Goal: Information Seeking & Learning: Learn about a topic

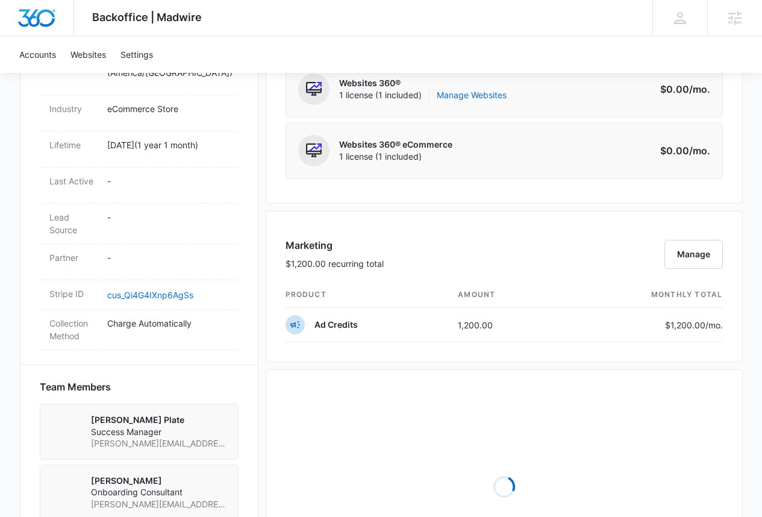
scroll to position [632, 0]
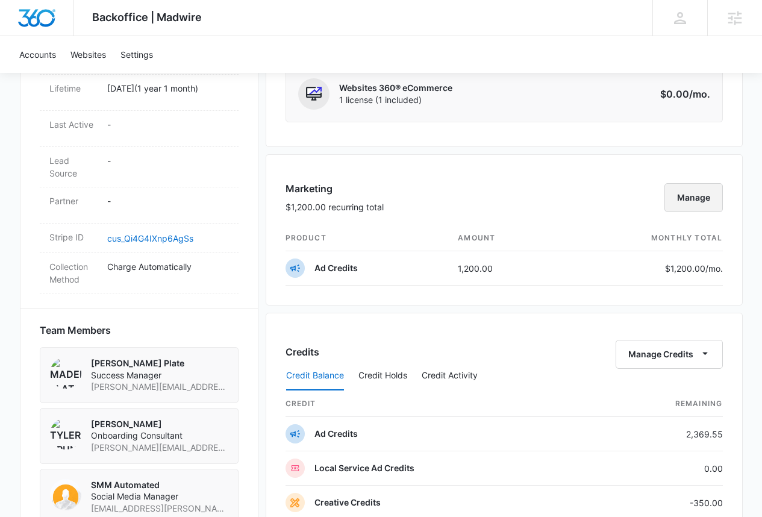
click at [699, 207] on button "Manage" at bounding box center [693, 197] width 58 height 29
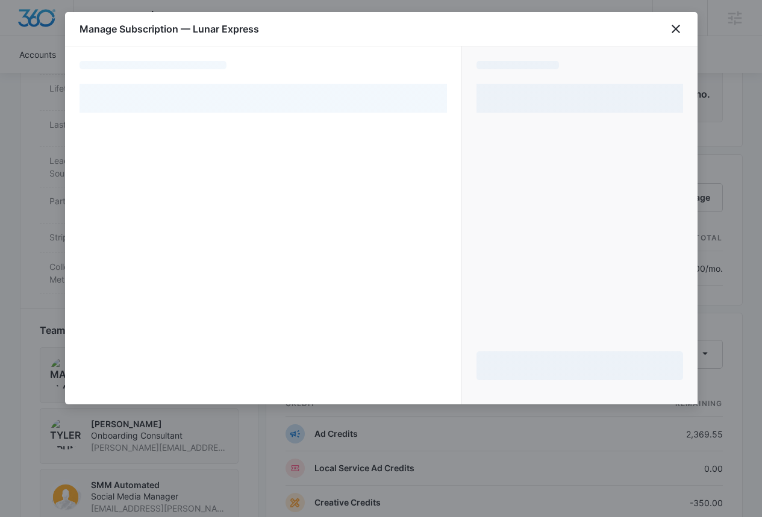
select select "pm_1Rd8FfA4n8RTgNjUGdlfSU48"
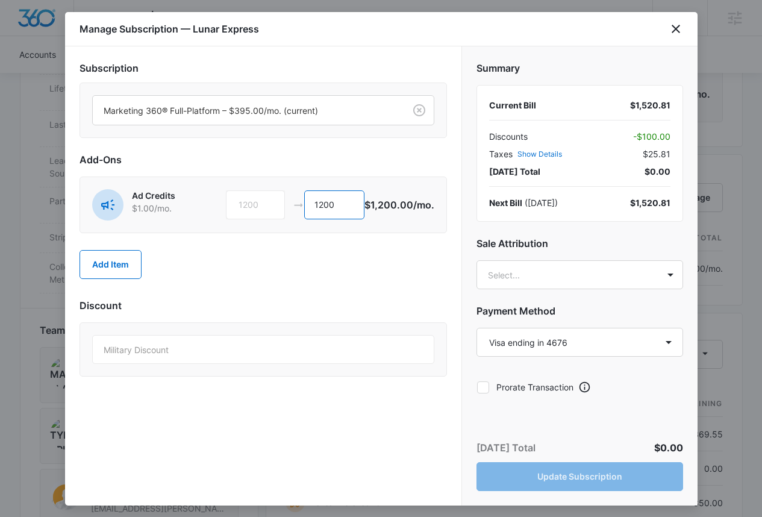
drag, startPoint x: 344, startPoint y: 196, endPoint x: 268, endPoint y: 201, distance: 76.6
click at [268, 201] on div "1200 1200" at bounding box center [295, 204] width 138 height 29
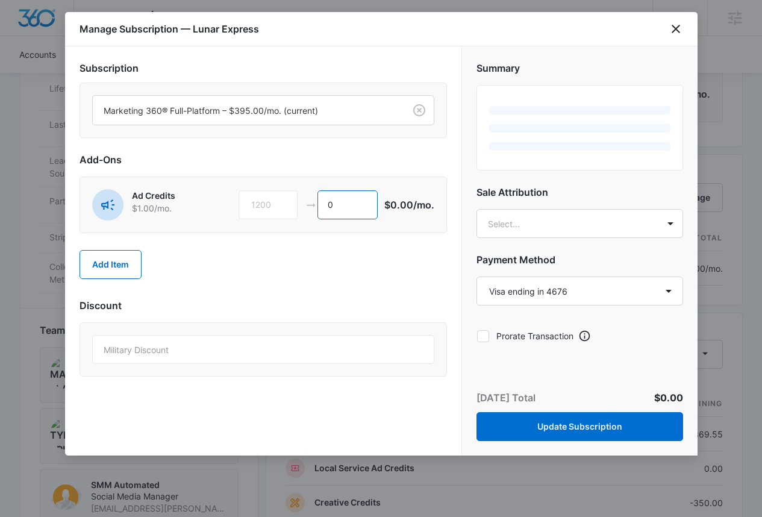
type input "0"
click at [321, 252] on div "Add Item" at bounding box center [262, 264] width 367 height 53
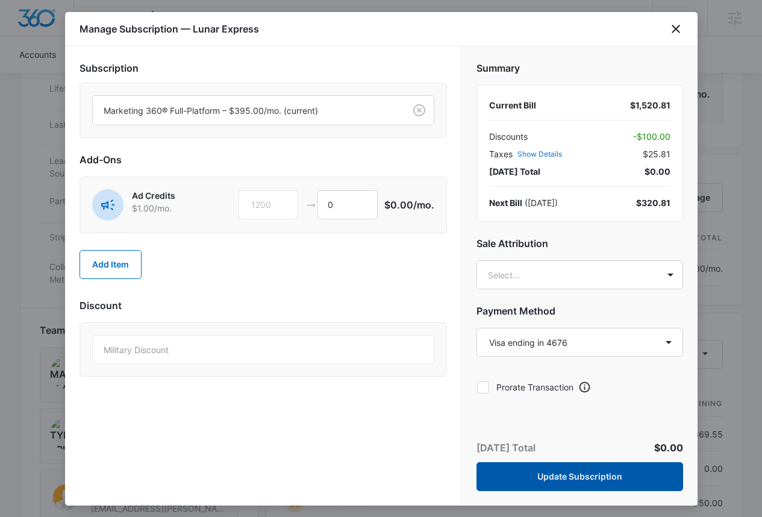
click at [627, 474] on button "Update Subscription" at bounding box center [579, 476] width 206 height 29
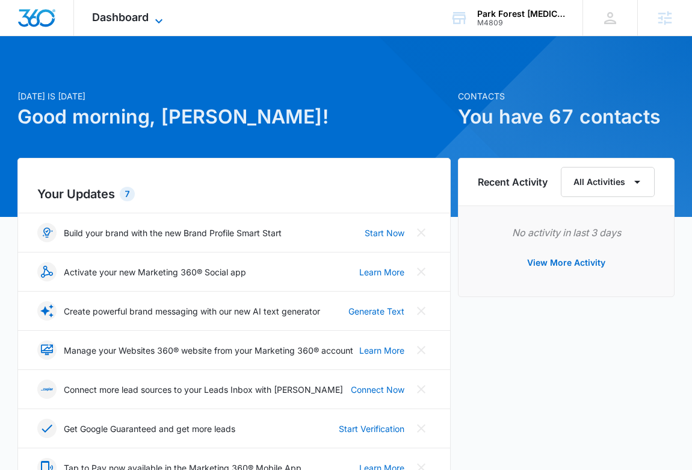
click at [135, 21] on span "Dashboard" at bounding box center [120, 17] width 57 height 13
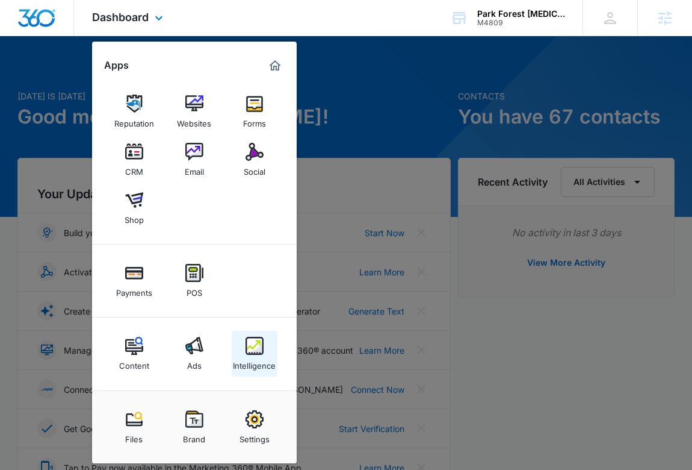
click at [250, 346] on img at bounding box center [255, 346] width 18 height 18
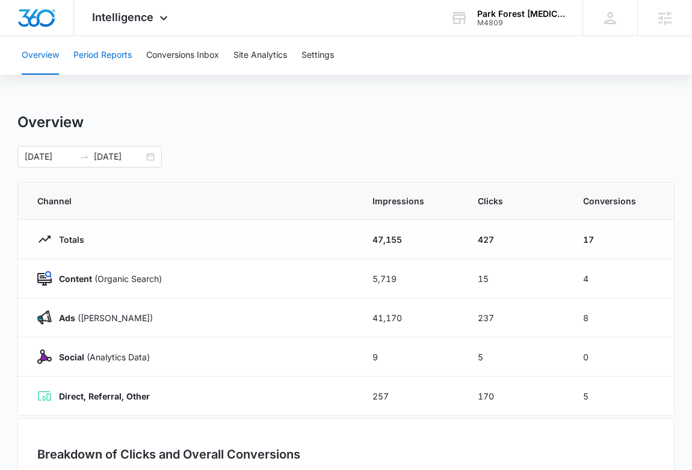
click at [102, 55] on button "Period Reports" at bounding box center [102, 55] width 58 height 39
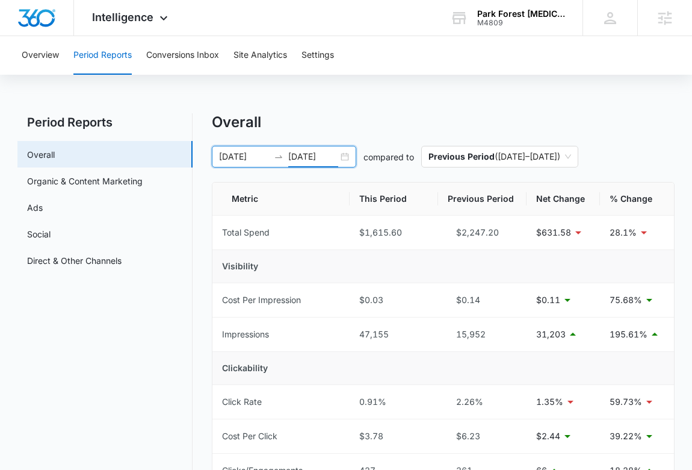
click at [302, 160] on input "[DATE]" at bounding box center [313, 156] width 50 height 13
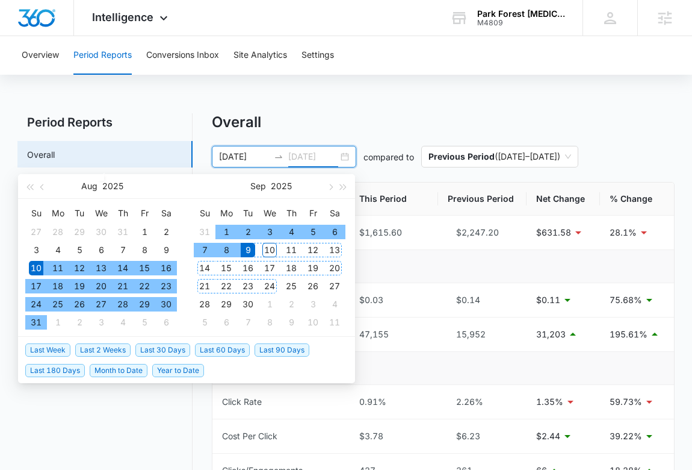
type input "[DATE]"
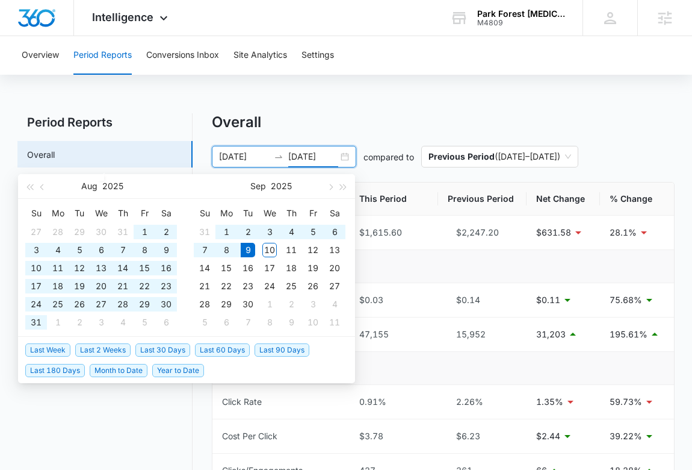
drag, startPoint x: 227, startPoint y: 349, endPoint x: 260, endPoint y: 345, distance: 33.3
click at [228, 349] on span "Last 60 Days" at bounding box center [222, 349] width 55 height 13
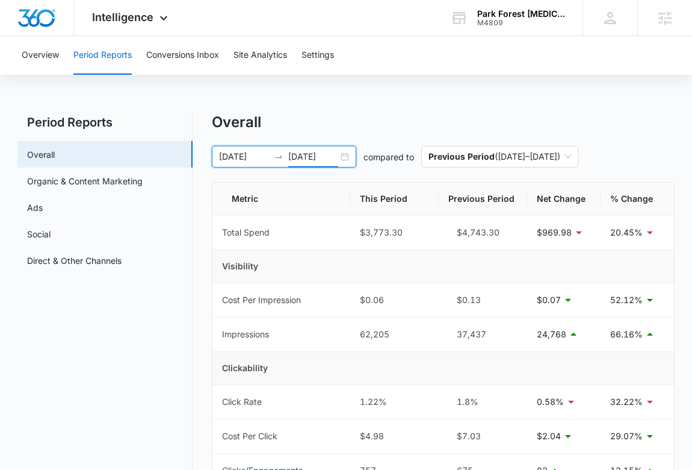
click at [261, 166] on div "[DATE] [DATE]" at bounding box center [284, 157] width 144 height 22
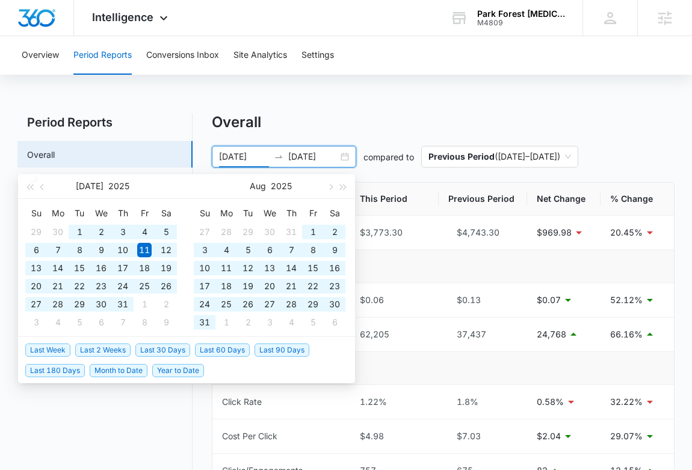
click at [279, 344] on span "Last 90 Days" at bounding box center [282, 349] width 55 height 13
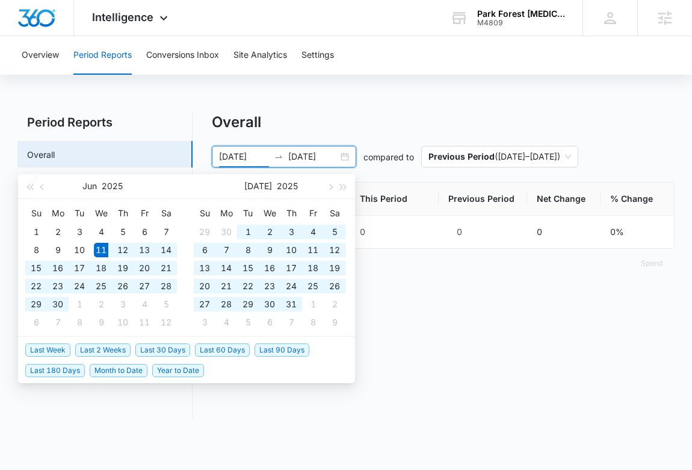
type input "[DATE]"
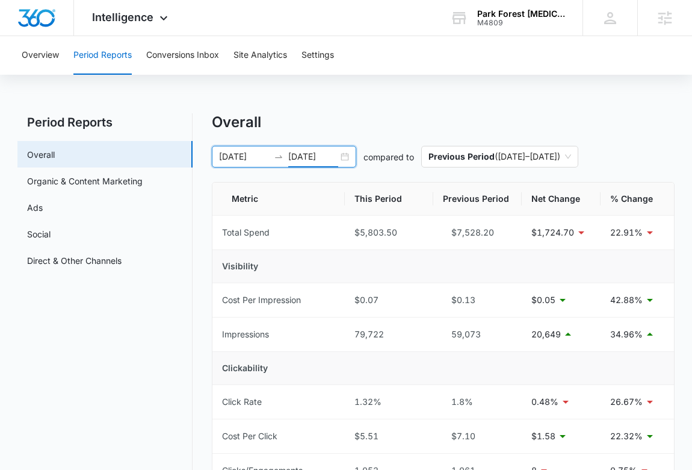
click at [312, 162] on input "[DATE]" at bounding box center [313, 156] width 50 height 13
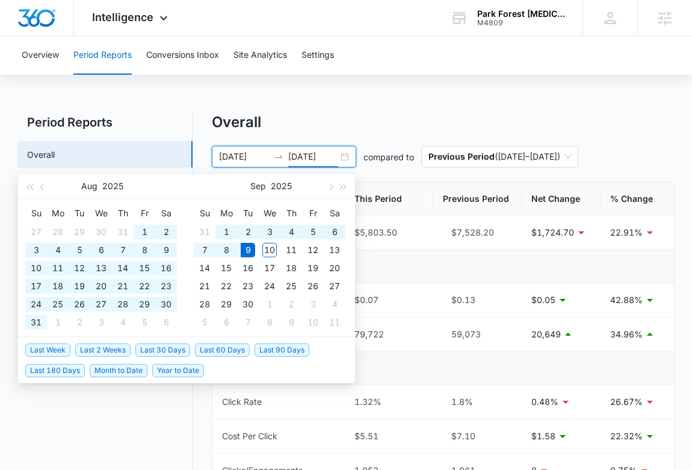
click at [273, 354] on span "Last 90 Days" at bounding box center [282, 349] width 55 height 13
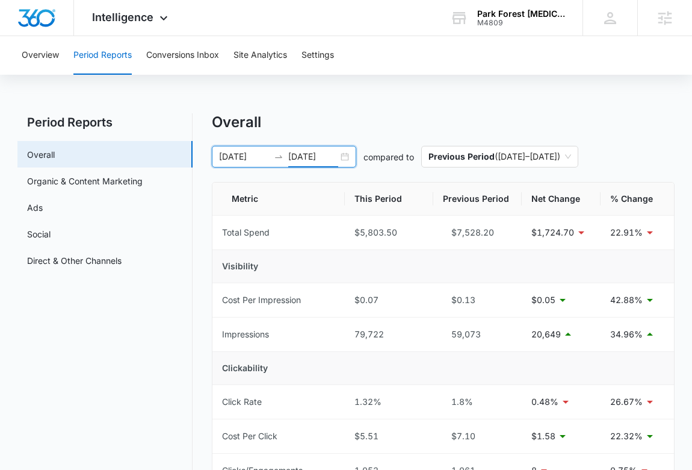
click at [302, 156] on input "[DATE]" at bounding box center [313, 156] width 50 height 13
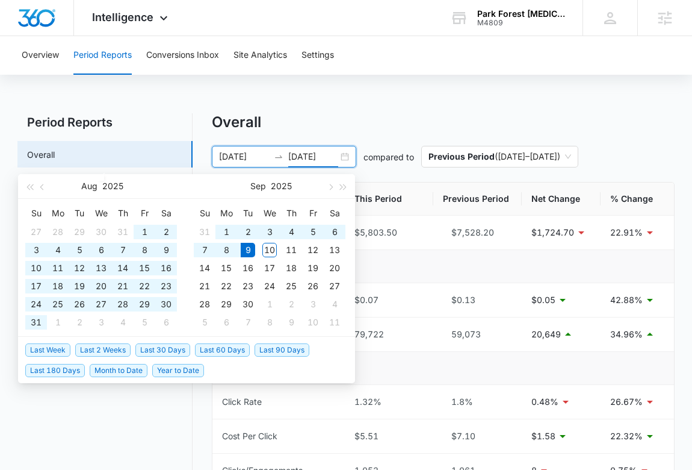
type input "[DATE]"
click at [61, 375] on span "Last 180 Days" at bounding box center [55, 370] width 60 height 13
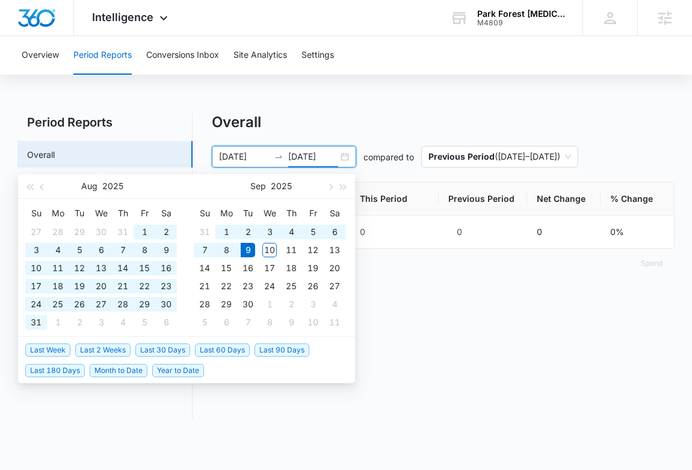
type input "[DATE]"
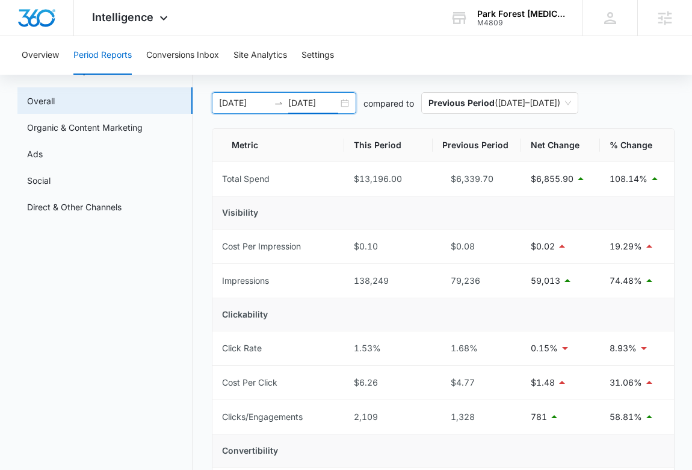
scroll to position [36, 0]
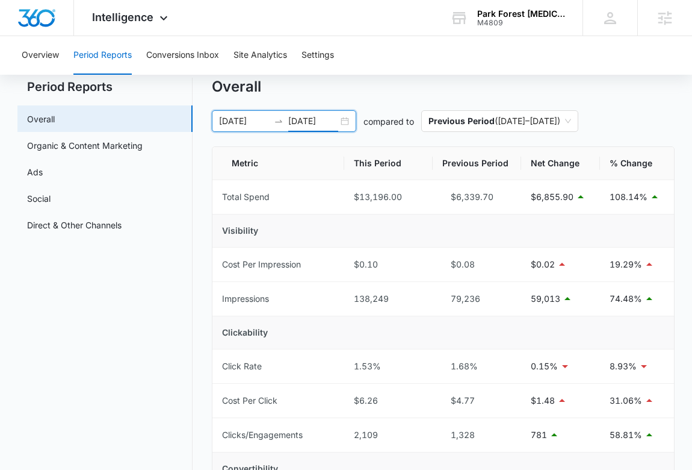
click at [315, 120] on input "[DATE]" at bounding box center [313, 120] width 50 height 13
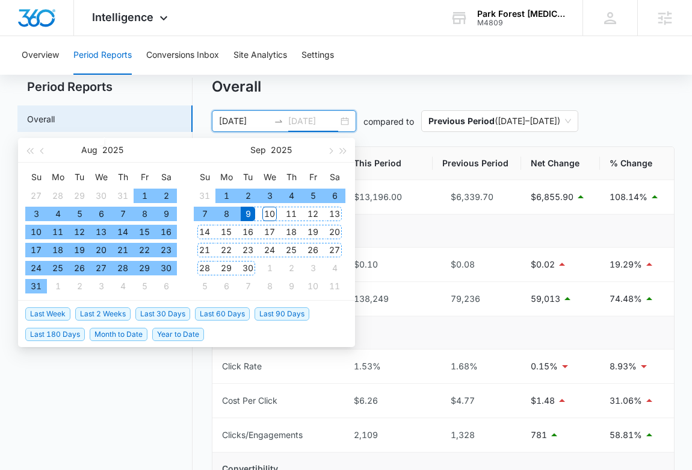
type input "[DATE]"
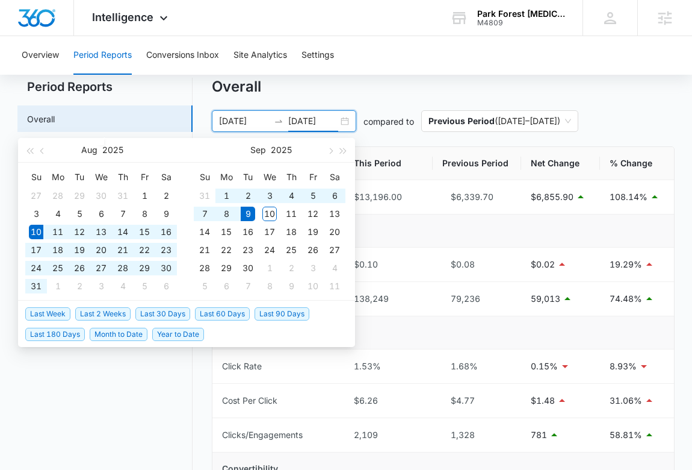
click at [145, 314] on span "Last 30 Days" at bounding box center [162, 313] width 55 height 13
type input "[DATE]"
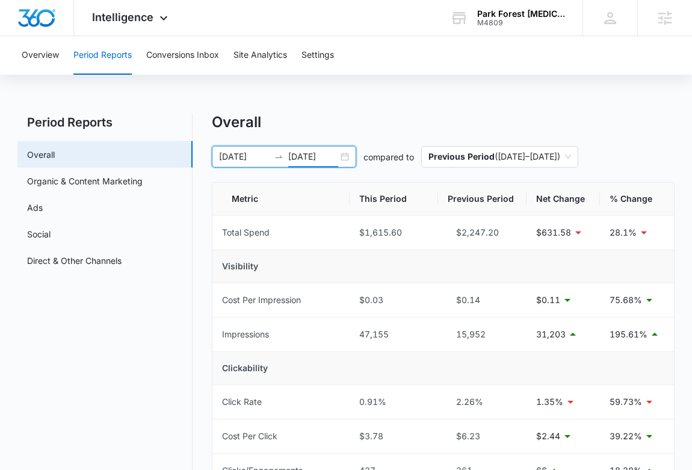
click at [476, 119] on div "Overall" at bounding box center [444, 122] width 464 height 18
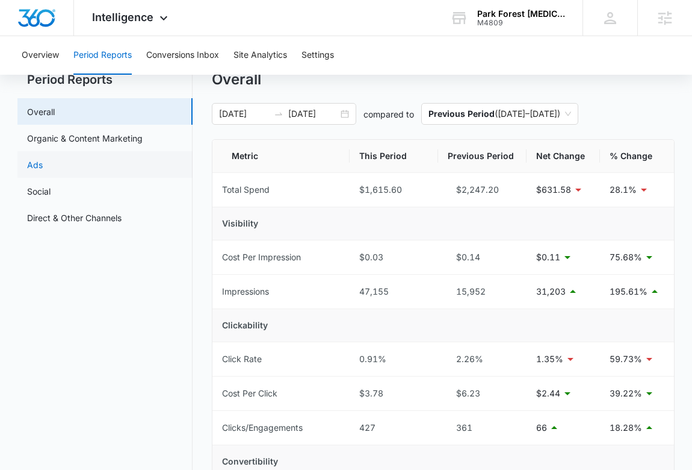
scroll to position [42, 0]
click at [43, 169] on link "Ads" at bounding box center [35, 165] width 16 height 13
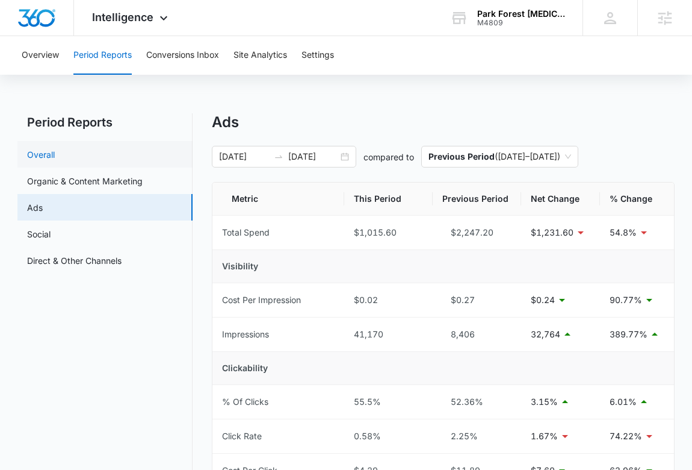
click at [55, 159] on link "Overall" at bounding box center [41, 154] width 28 height 13
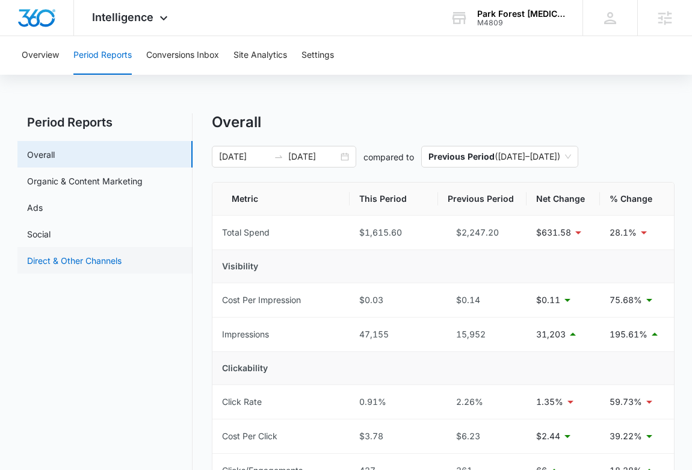
click at [85, 265] on link "Direct & Other Channels" at bounding box center [74, 260] width 95 height 13
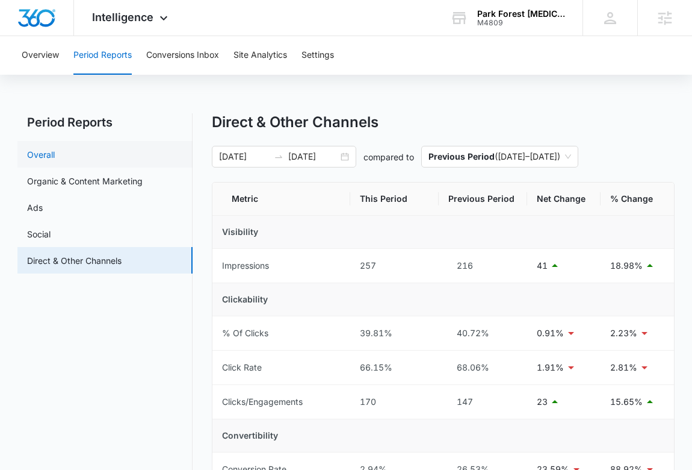
click at [55, 148] on link "Overall" at bounding box center [41, 154] width 28 height 13
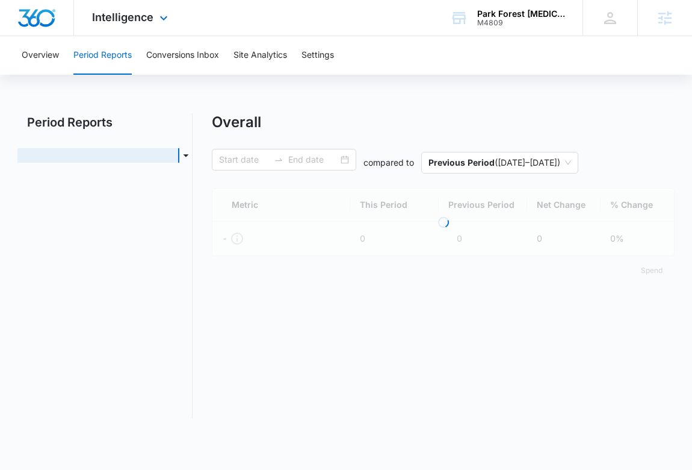
type input "[DATE]"
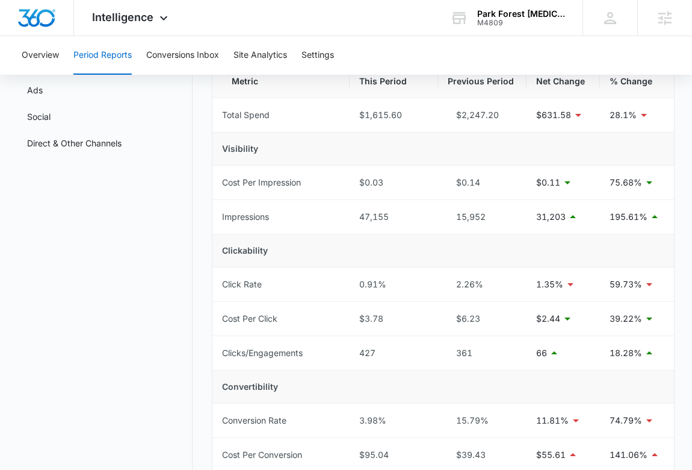
scroll to position [124, 0]
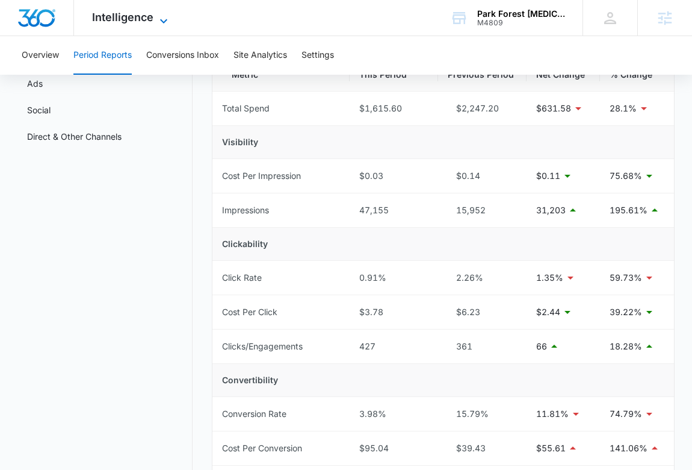
drag, startPoint x: 139, startPoint y: 14, endPoint x: 149, endPoint y: 23, distance: 14.1
click at [140, 14] on span "Intelligence" at bounding box center [122, 17] width 61 height 13
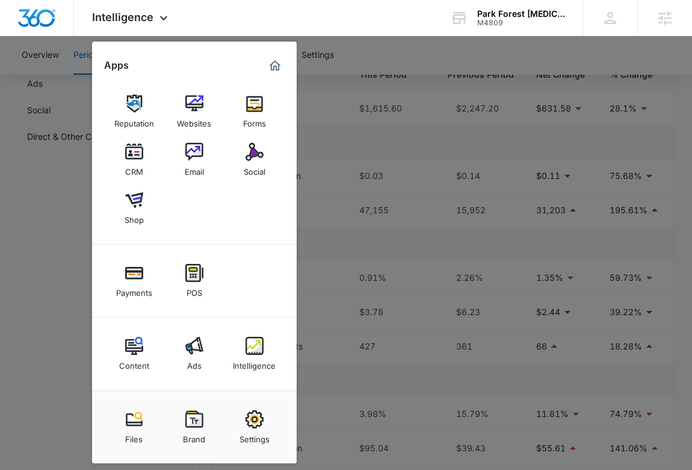
drag, startPoint x: 173, startPoint y: 349, endPoint x: 182, endPoint y: 346, distance: 9.5
click at [173, 349] on link "Ads" at bounding box center [195, 354] width 46 height 46
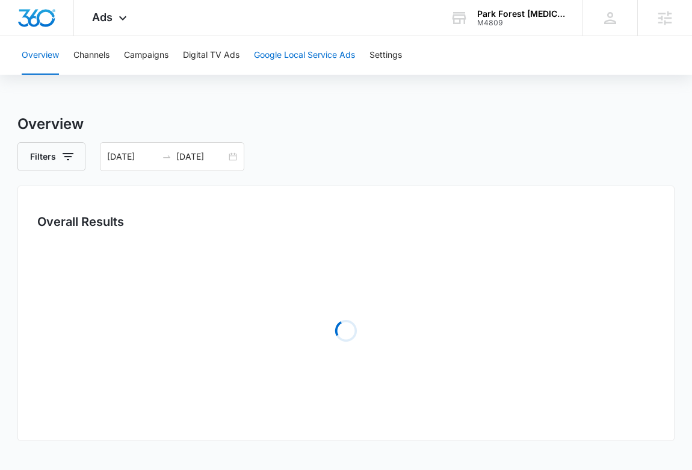
click at [314, 58] on button "Google Local Service Ads" at bounding box center [304, 55] width 101 height 39
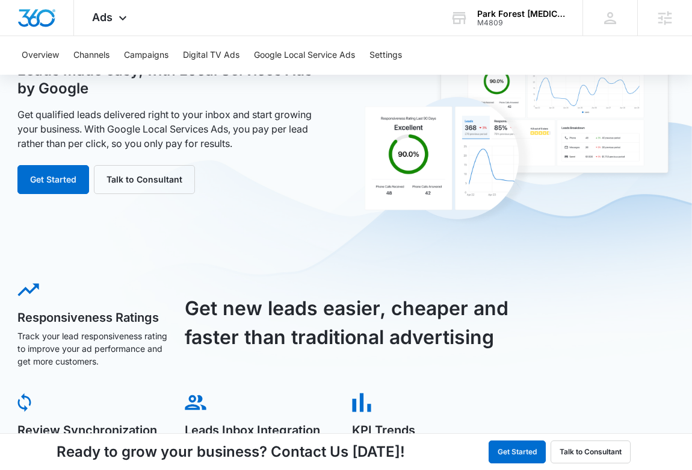
scroll to position [93, 0]
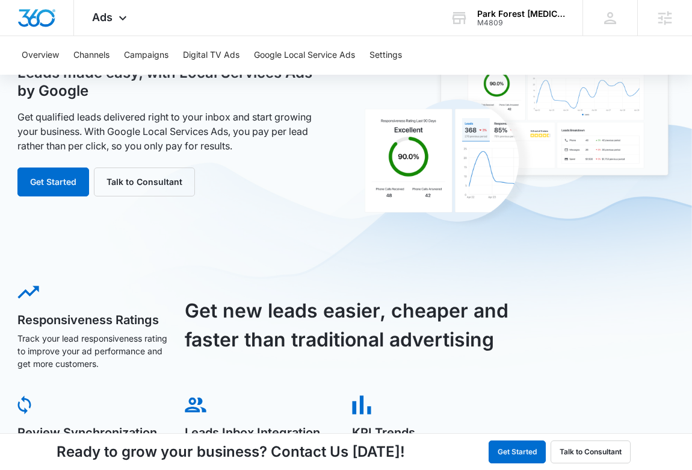
click at [61, 164] on div "Leads made easy, with Local Services Ads by Google Get qualified leads delivere…" at bounding box center [174, 130] width 315 height 132
click at [64, 176] on button "Get Started" at bounding box center [53, 181] width 72 height 29
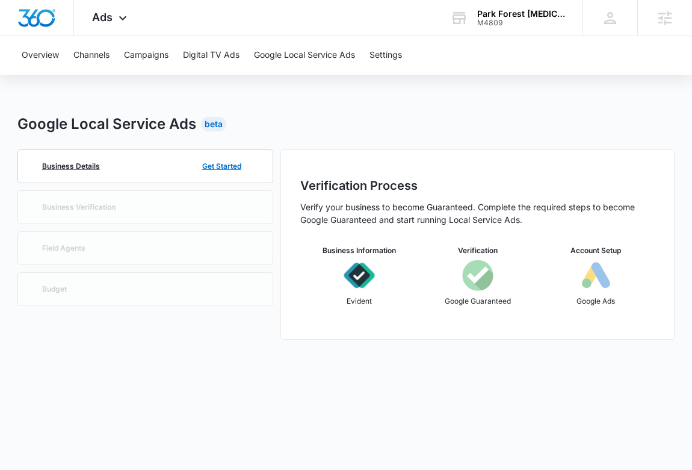
click at [64, 175] on div "Business Details Get Started" at bounding box center [145, 166] width 216 height 33
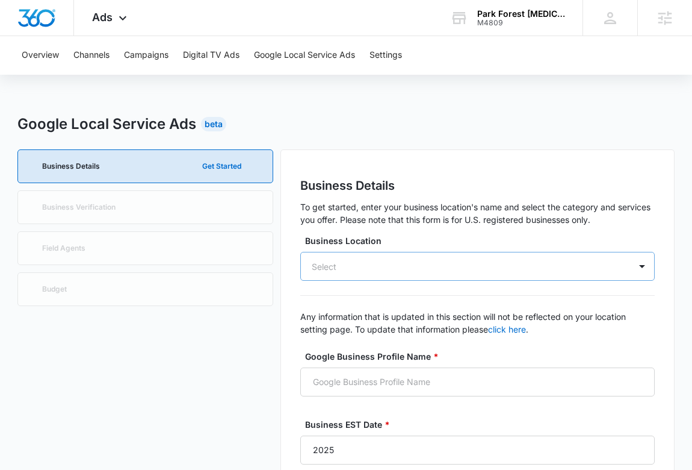
click at [402, 274] on div "Select" at bounding box center [477, 266] width 355 height 29
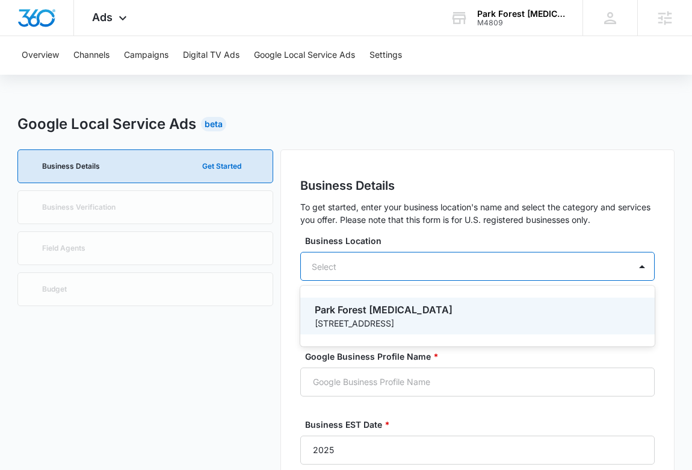
click at [382, 314] on p "Park Forest [MEDICAL_DATA]" at bounding box center [477, 309] width 324 height 14
type input "Park Forest [MEDICAL_DATA]"
type input "[STREET_ADDRESS]"
type input "[GEOGRAPHIC_DATA]"
type input "60466"
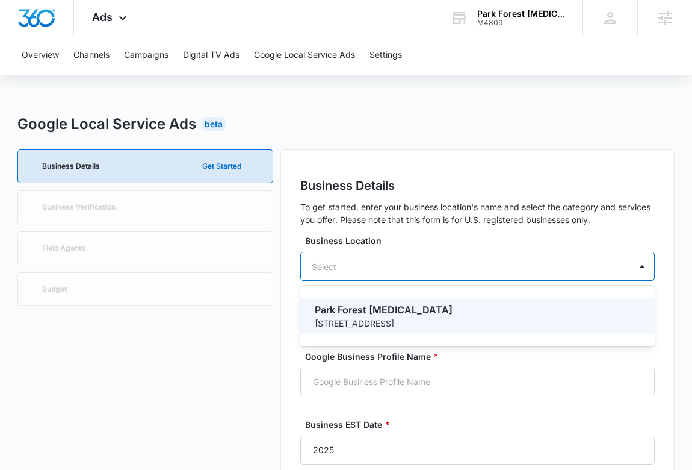
type input "7084811715"
type input "[URL][DOMAIN_NAME]"
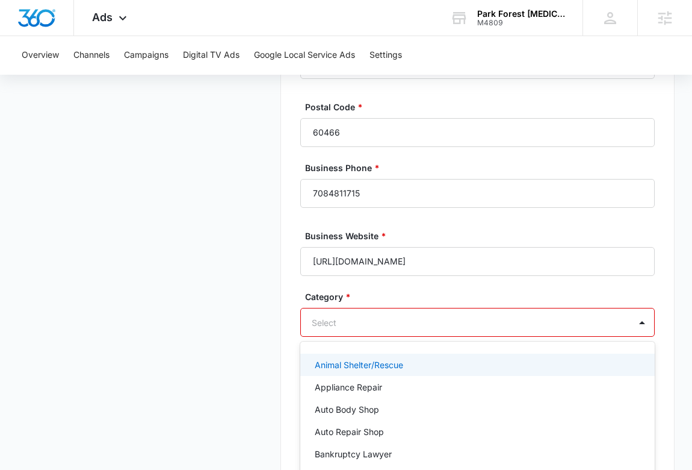
scroll to position [731, 0]
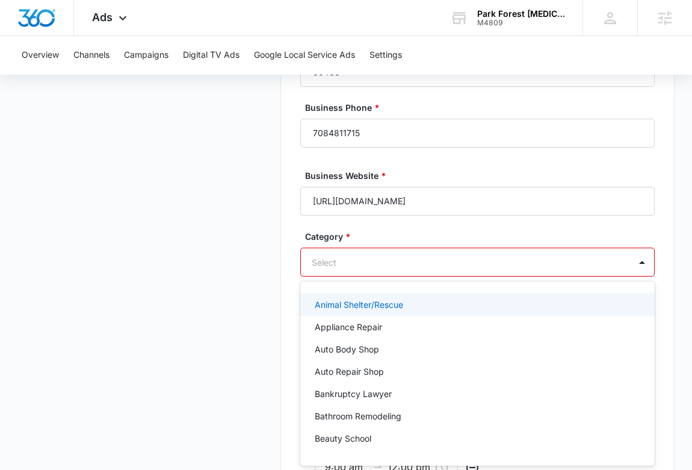
click at [366, 276] on div "Animal Shelter/Rescue, 1 of 79. 79 results available. Use Up and Down to choose…" at bounding box center [477, 261] width 355 height 29
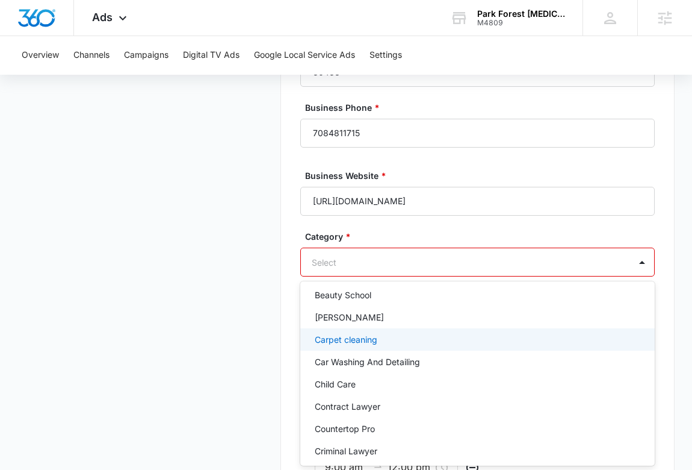
scroll to position [144, 0]
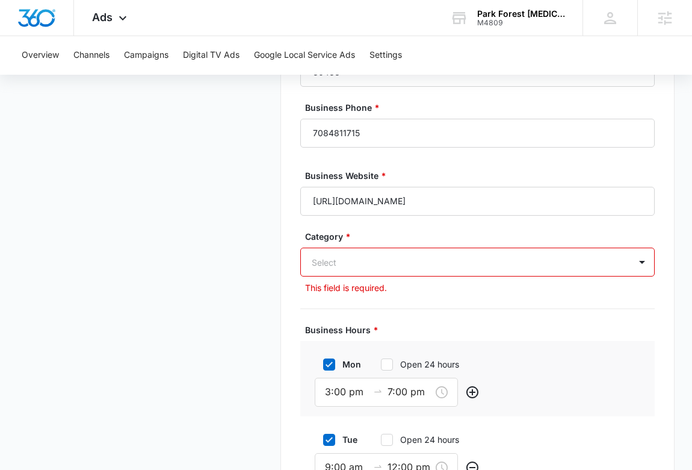
click at [200, 169] on div "Business Details Get Started Business Verification Field Agents Budget" at bounding box center [145, 227] width 256 height 1618
click at [119, 20] on icon at bounding box center [123, 21] width 14 height 14
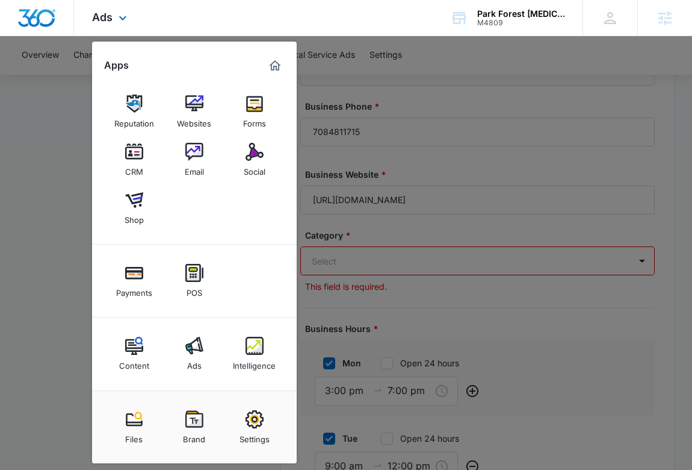
click at [199, 22] on div "Ads Apps Reputation Websites Forms CRM Email Social Shop Payments POS Content A…" at bounding box center [346, 18] width 692 height 36
click at [181, 34] on div "Ads Apps Reputation Websites Forms CRM Email Social Shop Payments POS Content A…" at bounding box center [346, 18] width 692 height 36
click at [115, 10] on div "Ads Apps Reputation Websites Forms CRM Email Social Shop Payments POS Content A…" at bounding box center [111, 18] width 74 height 36
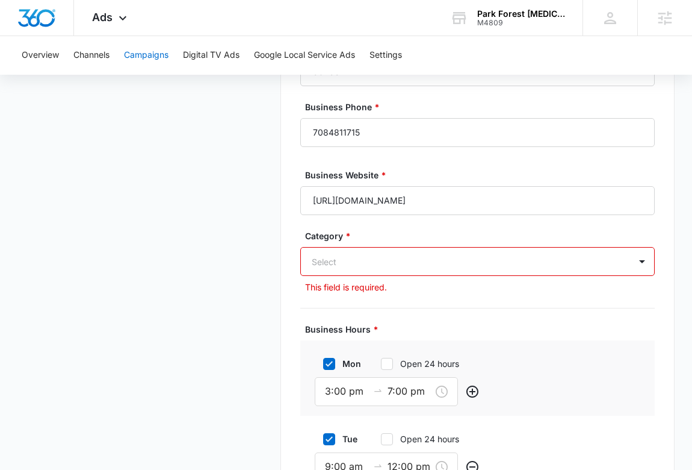
click at [165, 49] on button "Campaigns" at bounding box center [146, 55] width 45 height 39
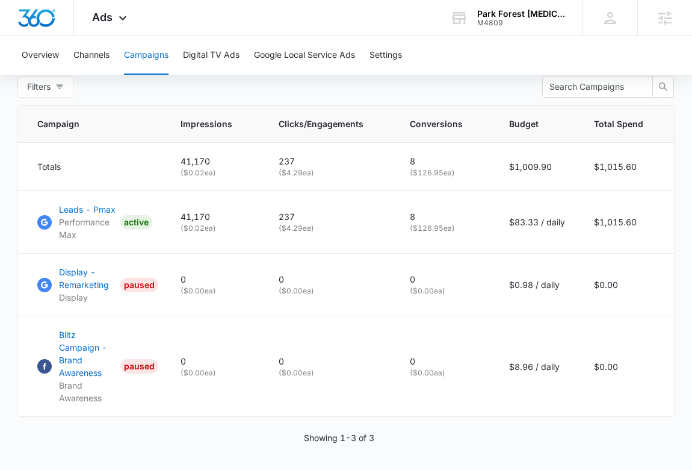
scroll to position [514, 0]
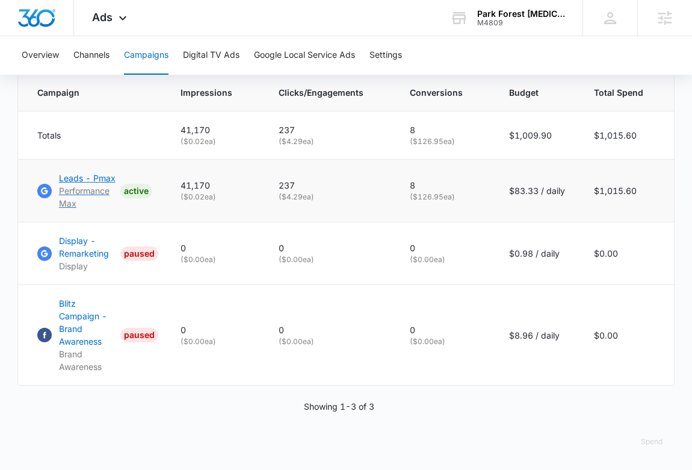
click at [103, 179] on p "Leads - Pmax" at bounding box center [87, 178] width 57 height 13
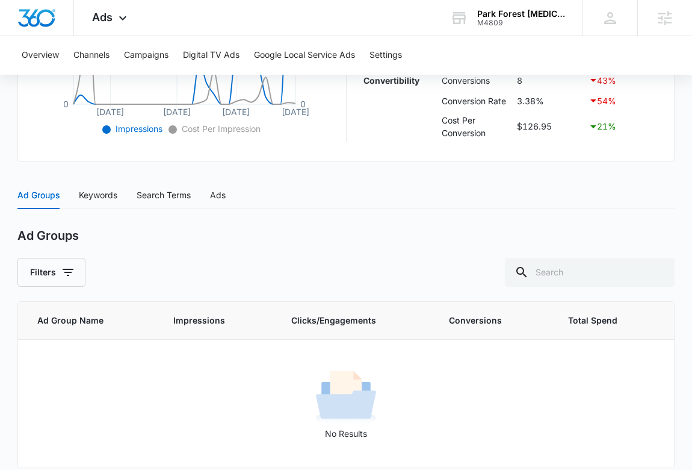
scroll to position [406, 0]
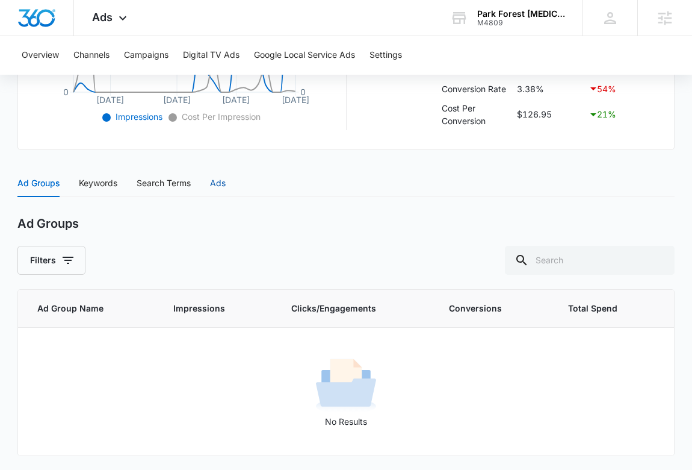
click at [214, 181] on div "Ads" at bounding box center [218, 182] width 16 height 13
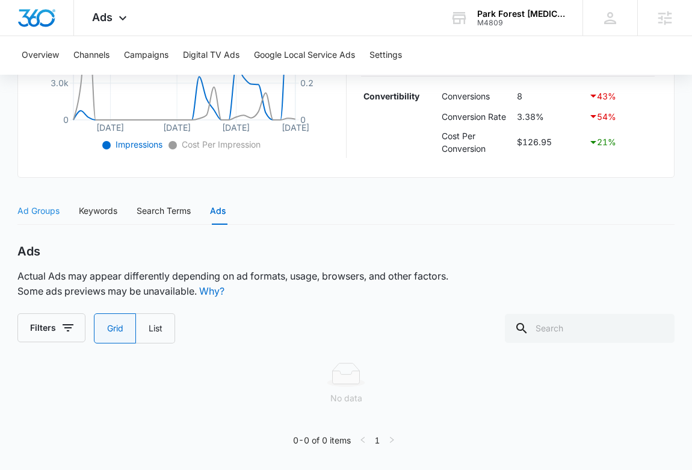
click at [48, 184] on div "Leads - Pmax | Performance Max Active $83.33 daily , $1,015.60 Spent Overview 0…" at bounding box center [346, 95] width 658 height 721
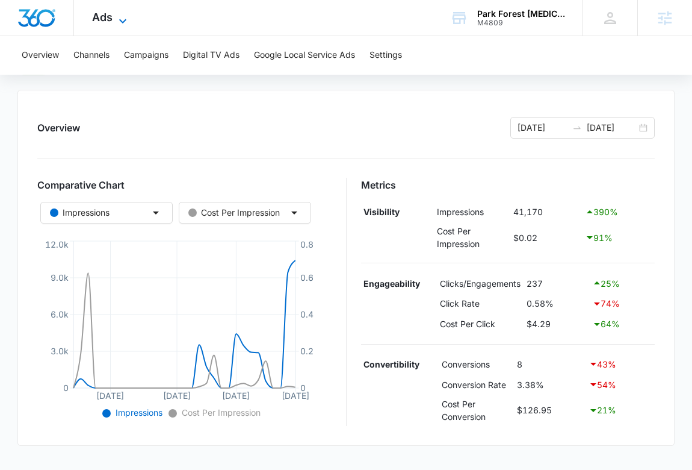
scroll to position [114, 0]
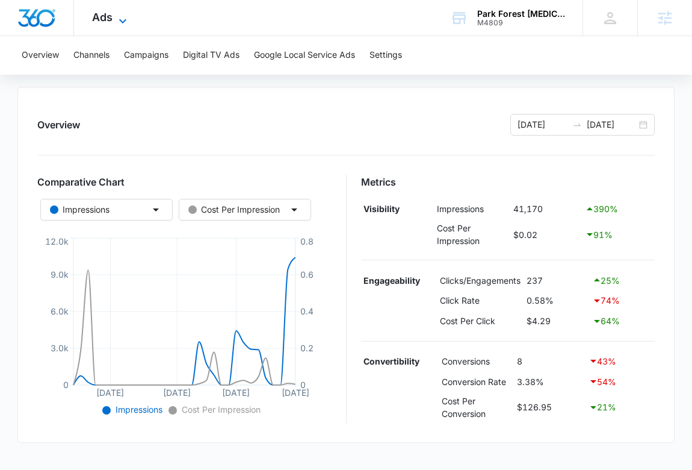
click at [124, 20] on icon at bounding box center [122, 21] width 7 height 4
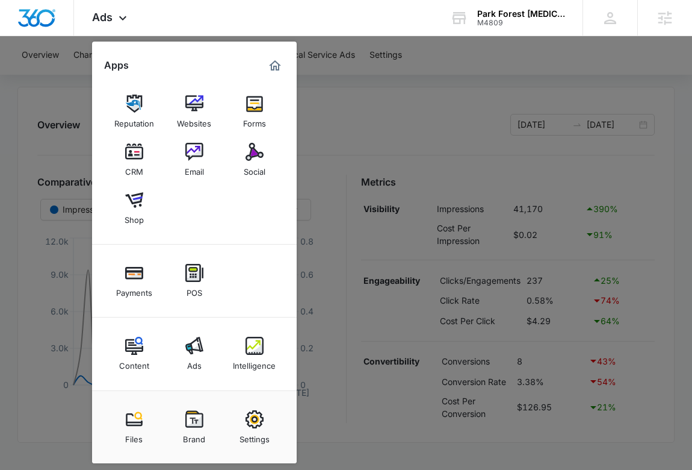
drag, startPoint x: 264, startPoint y: 339, endPoint x: 256, endPoint y: 329, distance: 12.9
click at [264, 339] on link "Intelligence" at bounding box center [255, 354] width 46 height 46
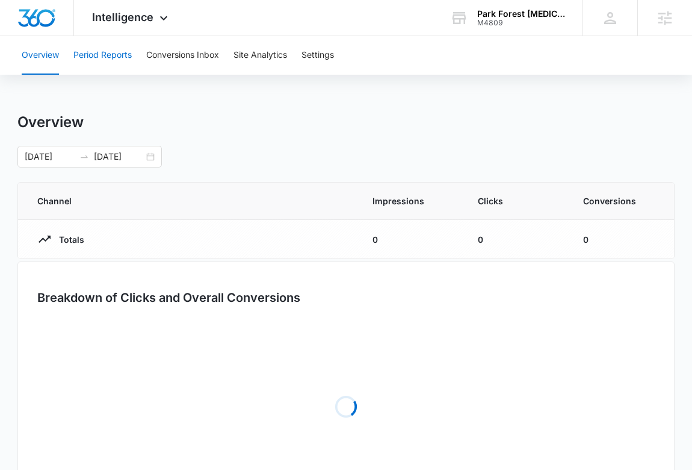
click at [103, 53] on button "Period Reports" at bounding box center [102, 55] width 58 height 39
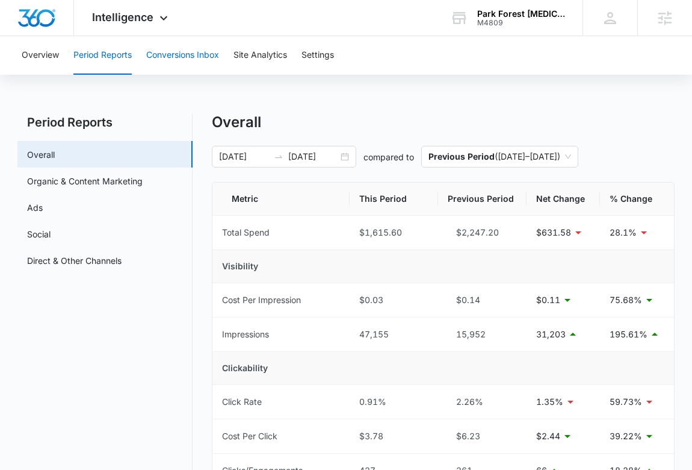
click at [199, 55] on button "Conversions Inbox" at bounding box center [182, 55] width 73 height 39
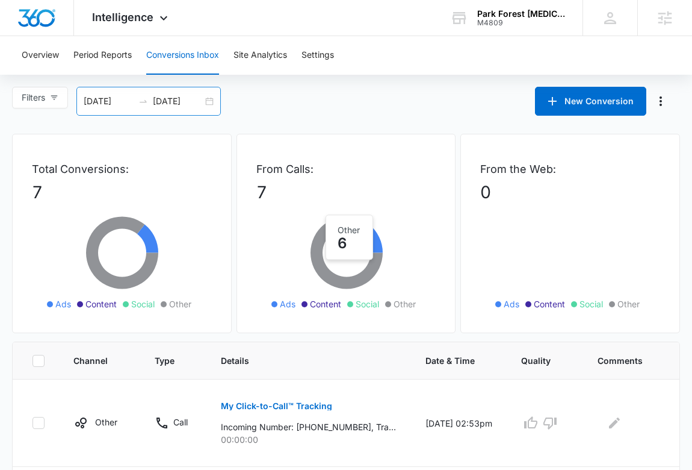
click at [169, 102] on input "[DATE]" at bounding box center [178, 101] width 50 height 13
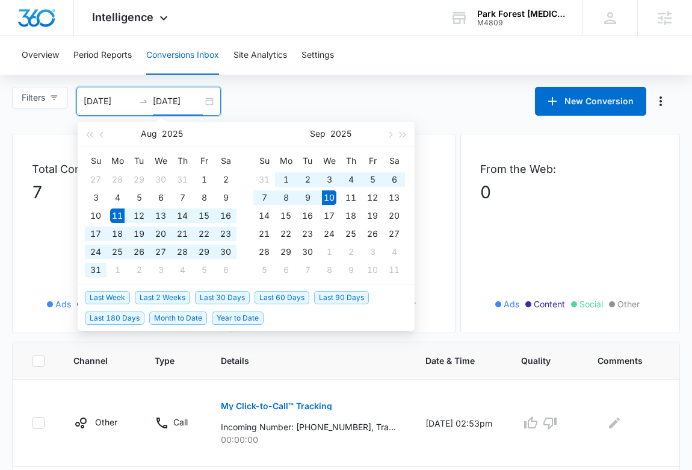
type input "[DATE]"
click at [219, 298] on span "Last 30 Days" at bounding box center [222, 297] width 55 height 13
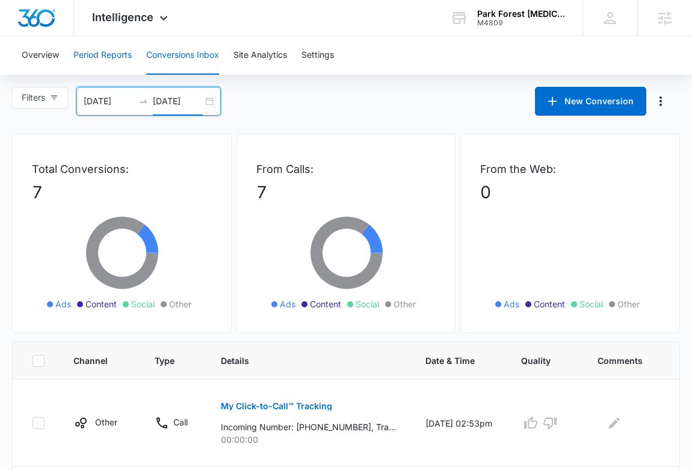
click at [110, 63] on button "Period Reports" at bounding box center [102, 55] width 58 height 39
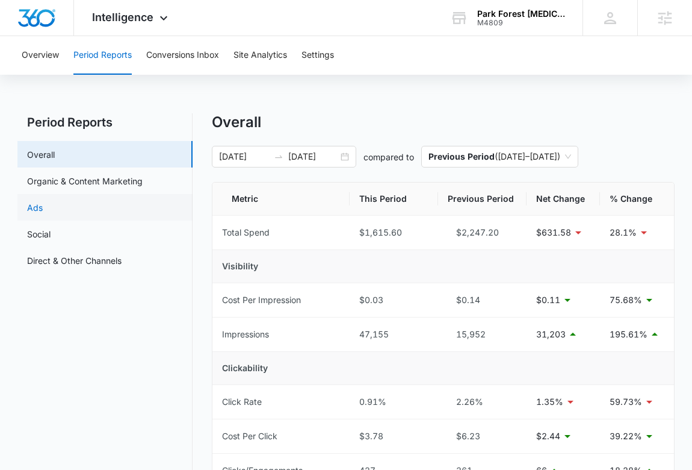
click at [43, 213] on link "Ads" at bounding box center [35, 207] width 16 height 13
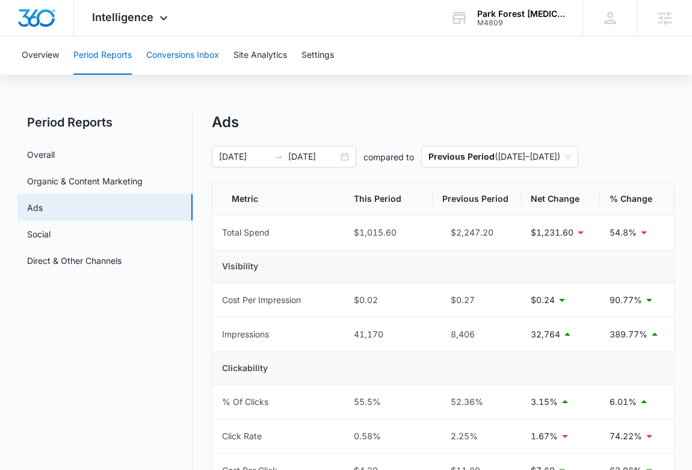
click at [170, 39] on button "Conversions Inbox" at bounding box center [182, 55] width 73 height 39
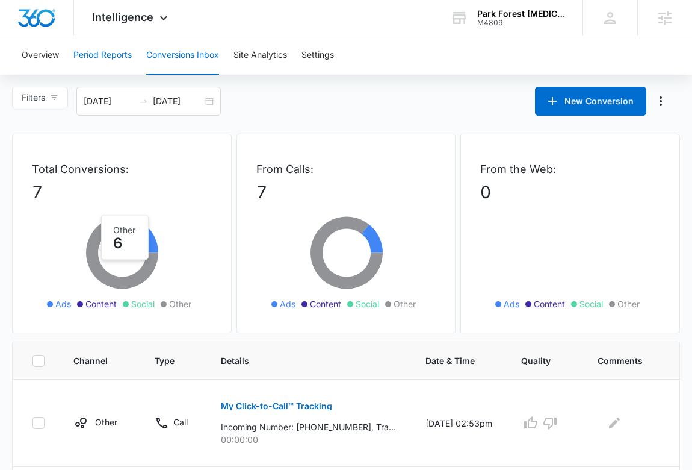
click at [130, 56] on button "Period Reports" at bounding box center [102, 55] width 58 height 39
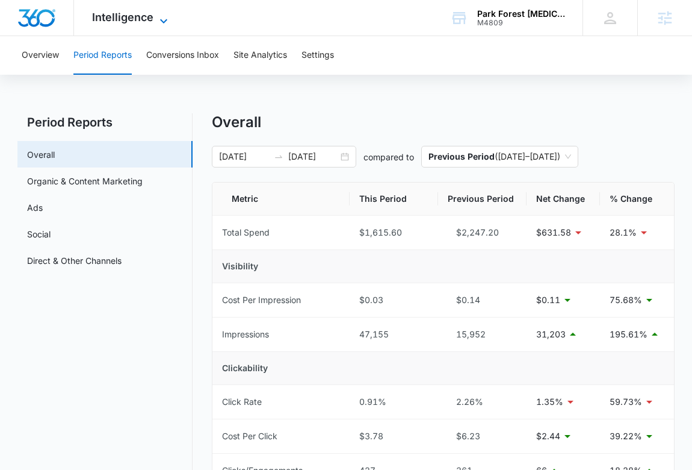
click at [143, 20] on span "Intelligence" at bounding box center [122, 17] width 61 height 13
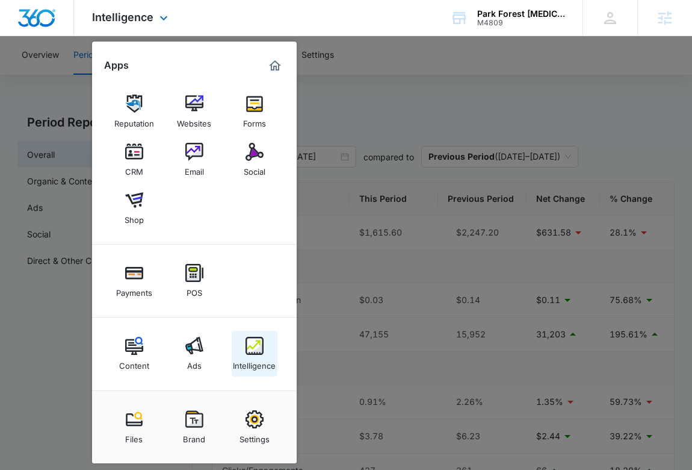
click at [269, 345] on link "Intelligence" at bounding box center [255, 354] width 46 height 46
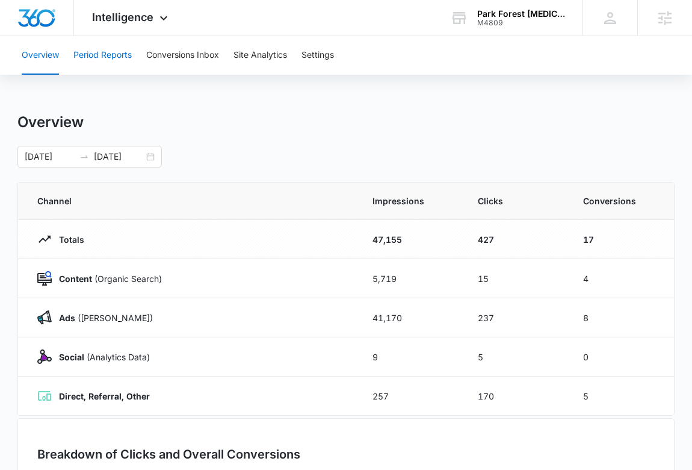
click at [116, 61] on button "Period Reports" at bounding box center [102, 55] width 58 height 39
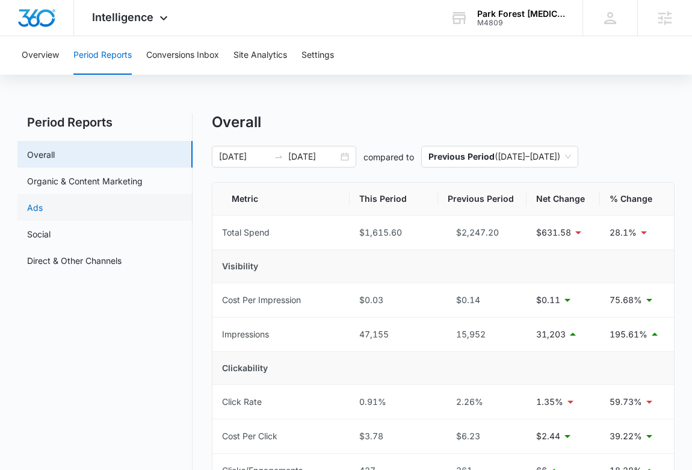
click at [43, 203] on link "Ads" at bounding box center [35, 207] width 16 height 13
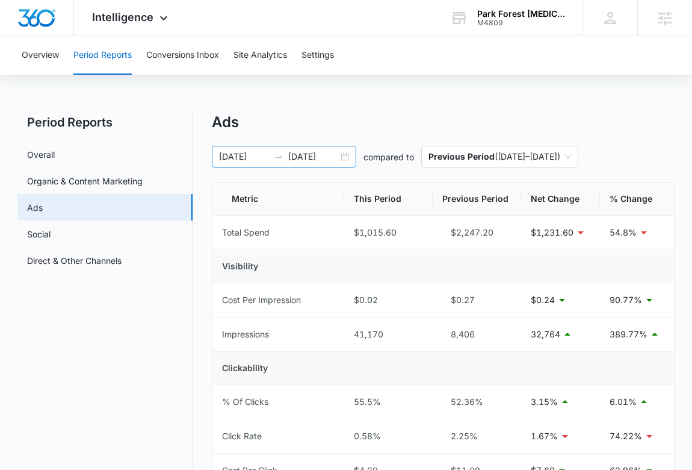
click at [296, 151] on input "[DATE]" at bounding box center [313, 156] width 50 height 13
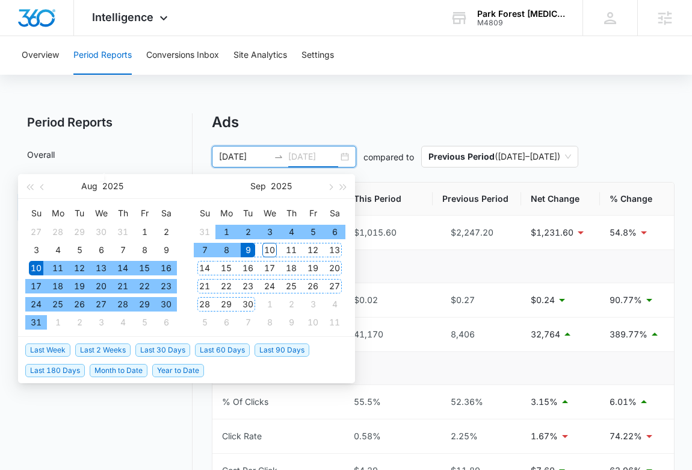
type input "[DATE]"
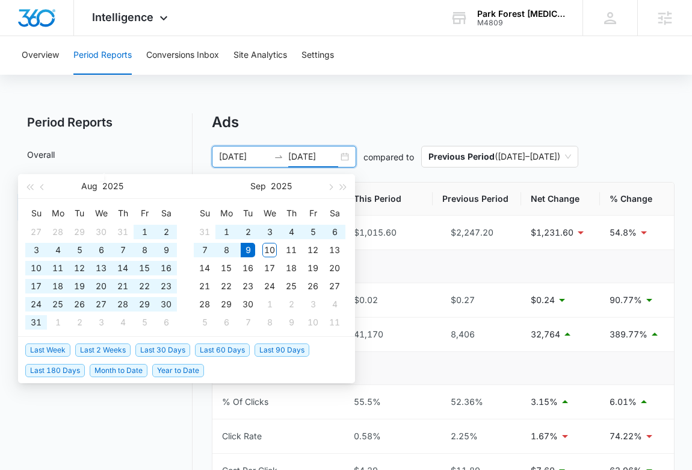
drag, startPoint x: 220, startPoint y: 346, endPoint x: 299, endPoint y: 303, distance: 89.7
click at [220, 345] on span "Last 60 Days" at bounding box center [222, 349] width 55 height 13
type input "[DATE]"
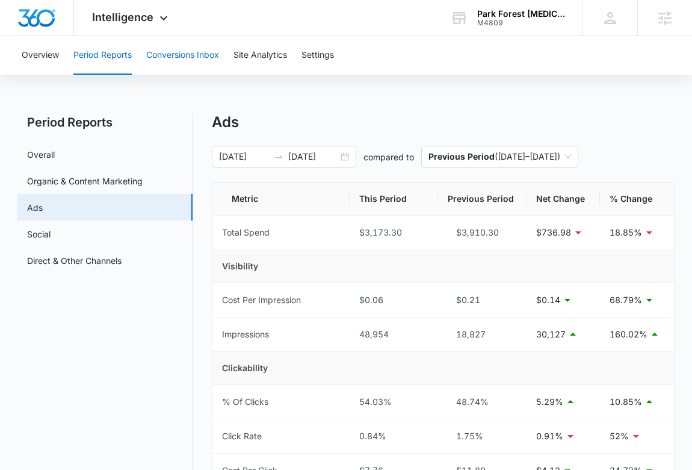
click at [189, 60] on button "Conversions Inbox" at bounding box center [182, 55] width 73 height 39
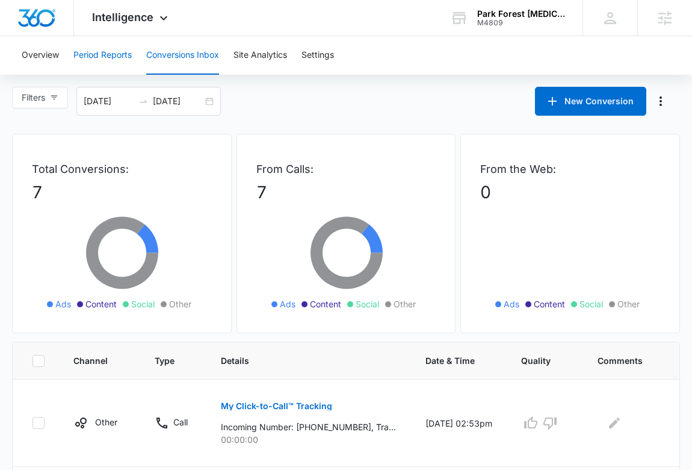
click at [99, 57] on button "Period Reports" at bounding box center [102, 55] width 58 height 39
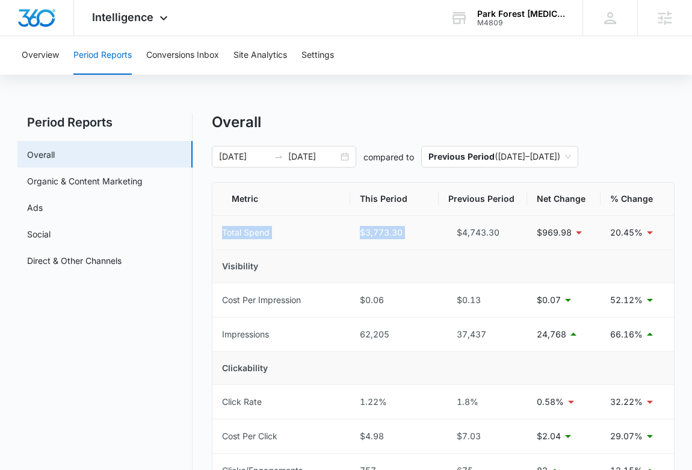
drag, startPoint x: 515, startPoint y: 225, endPoint x: 303, endPoint y: 220, distance: 211.4
click at [299, 222] on tr "Total Spend $3,773.30 $4,743.30 $969.98 20.45%" at bounding box center [444, 233] width 462 height 34
click at [503, 226] on div "$4,743.30" at bounding box center [483, 232] width 69 height 13
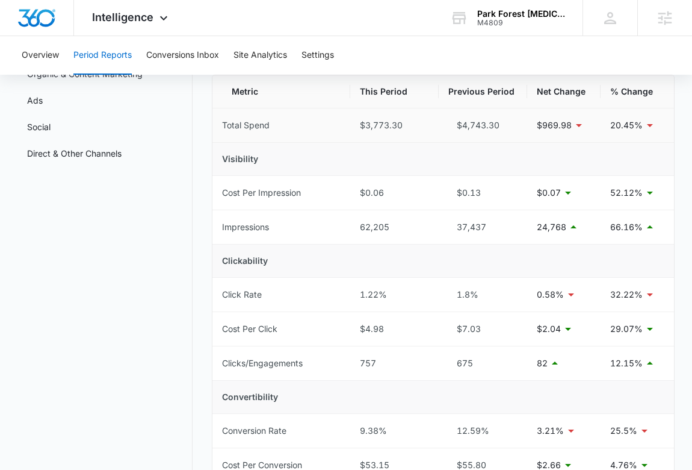
scroll to position [108, 0]
drag, startPoint x: 536, startPoint y: 226, endPoint x: 321, endPoint y: 225, distance: 215.5
click at [321, 225] on tr "Impressions 62,205 37,437 24,768 66.16%" at bounding box center [444, 227] width 462 height 34
drag, startPoint x: 512, startPoint y: 366, endPoint x: 340, endPoint y: 362, distance: 172.2
click at [340, 362] on tr "Clicks/Engagements 757 675 82 12.15%" at bounding box center [444, 363] width 462 height 34
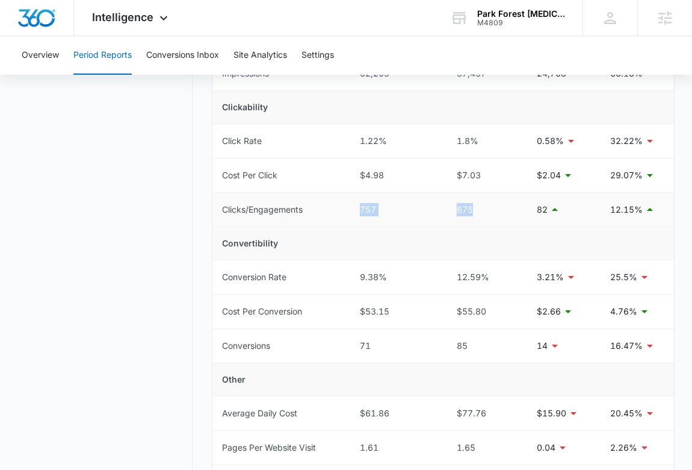
scroll to position [0, 0]
